Goal: Task Accomplishment & Management: Use online tool/utility

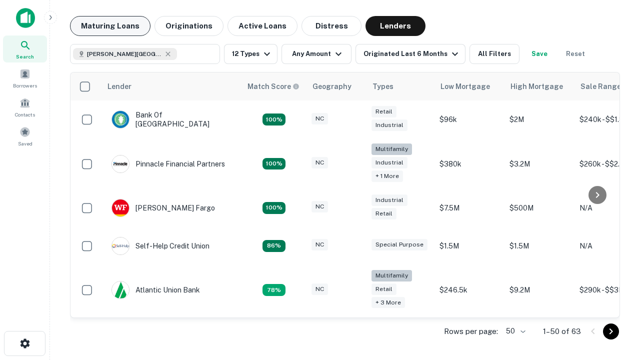
click at [110, 26] on button "Maturing Loans" at bounding box center [110, 26] width 81 height 20
